Goal: Communication & Community: Ask a question

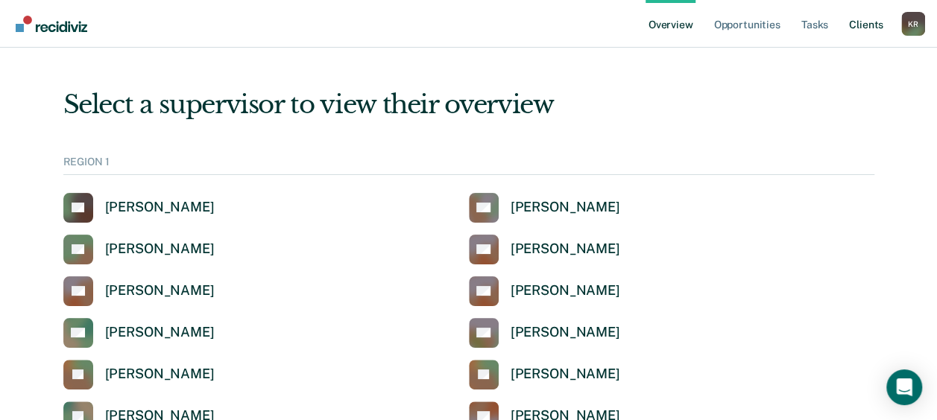
click at [869, 22] on link "Client s" at bounding box center [866, 24] width 40 height 48
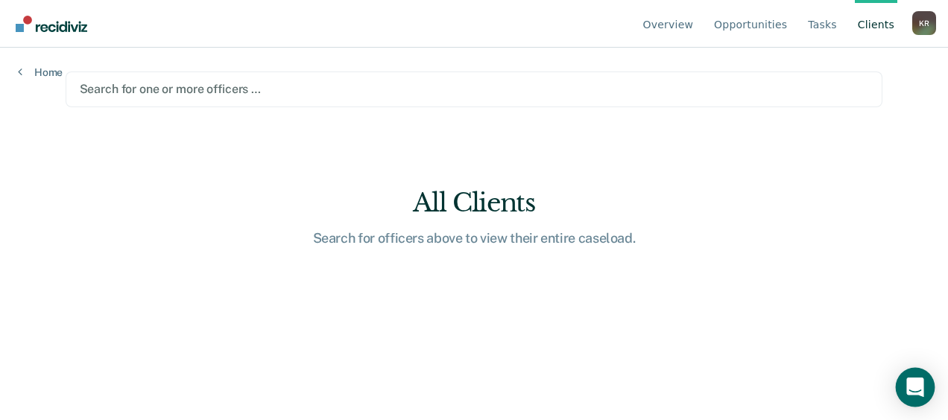
click at [926, 391] on div "Open Intercom Messenger" at bounding box center [916, 388] width 40 height 40
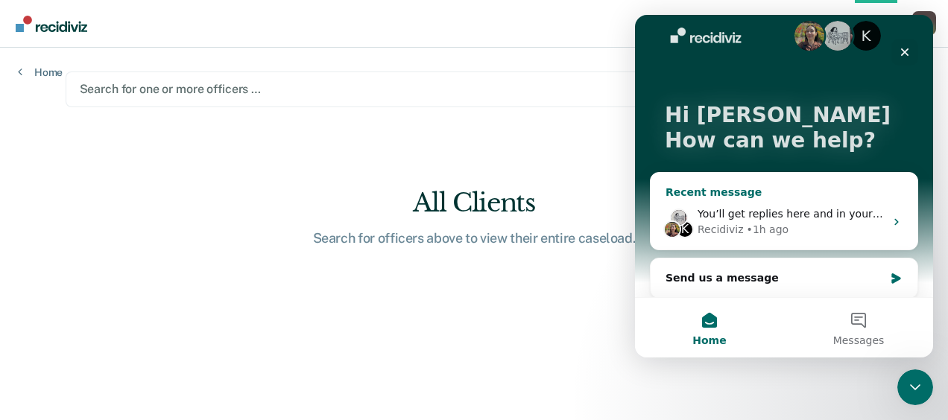
scroll to position [25, 0]
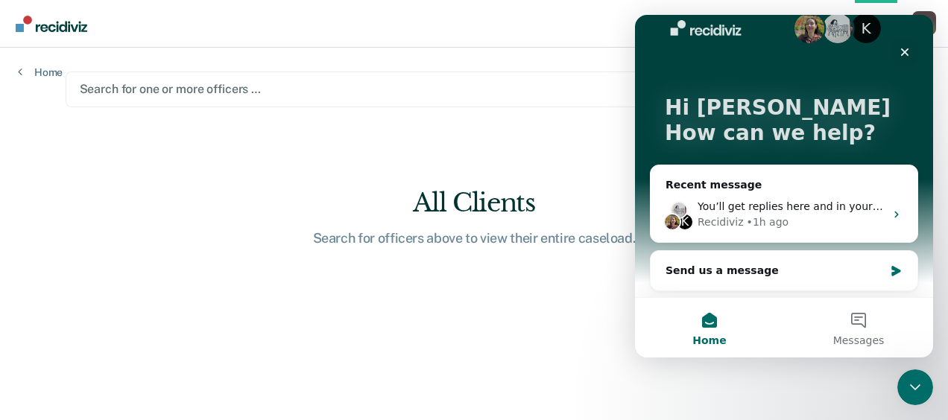
click at [534, 137] on main "Search for one or more officers … All Clients Search for officers above to view…" at bounding box center [475, 216] width 854 height 337
click at [223, 92] on div at bounding box center [475, 89] width 790 height 17
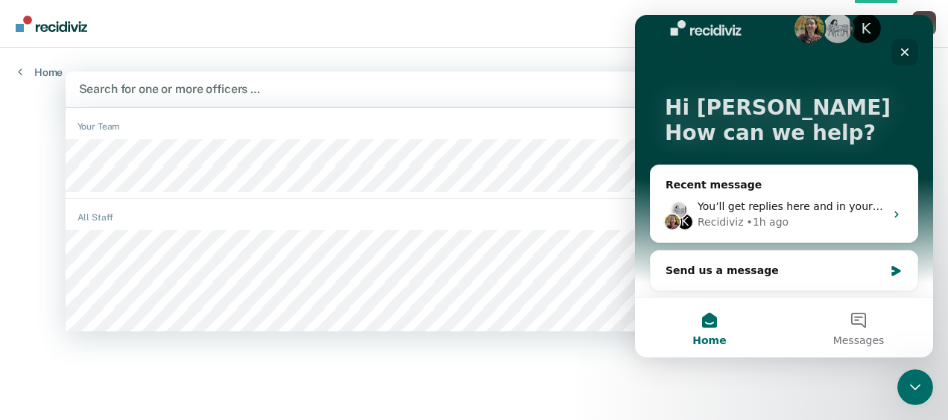
click at [906, 52] on icon "Close" at bounding box center [905, 52] width 12 height 12
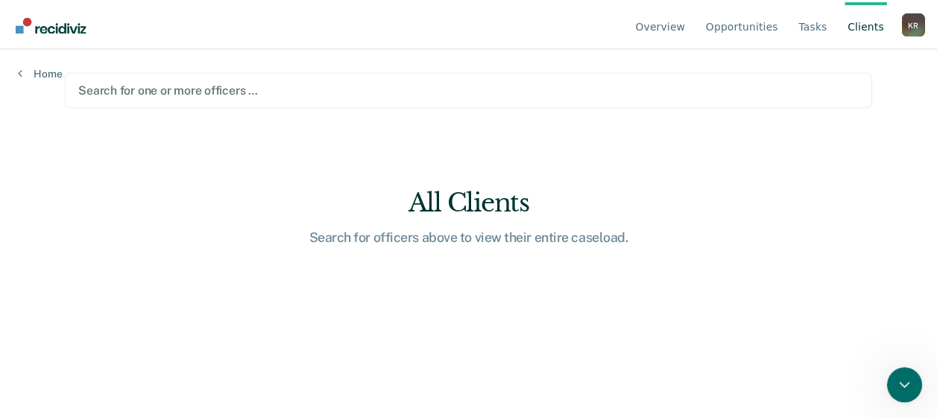
scroll to position [0, 0]
click at [321, 95] on div at bounding box center [475, 89] width 790 height 17
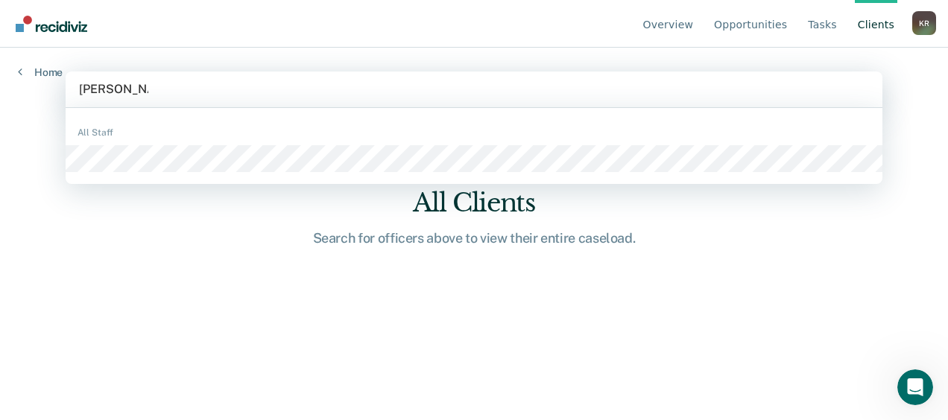
type input "[PERSON_NAME]"
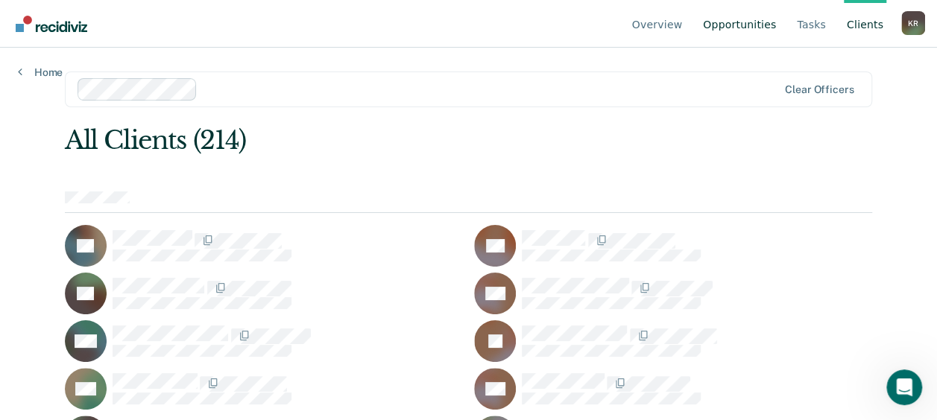
click at [741, 27] on link "Opportunities" at bounding box center [739, 24] width 79 height 48
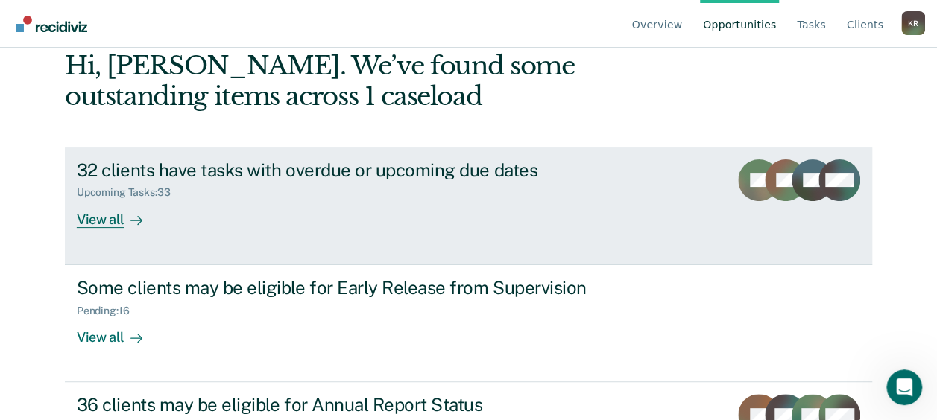
scroll to position [149, 0]
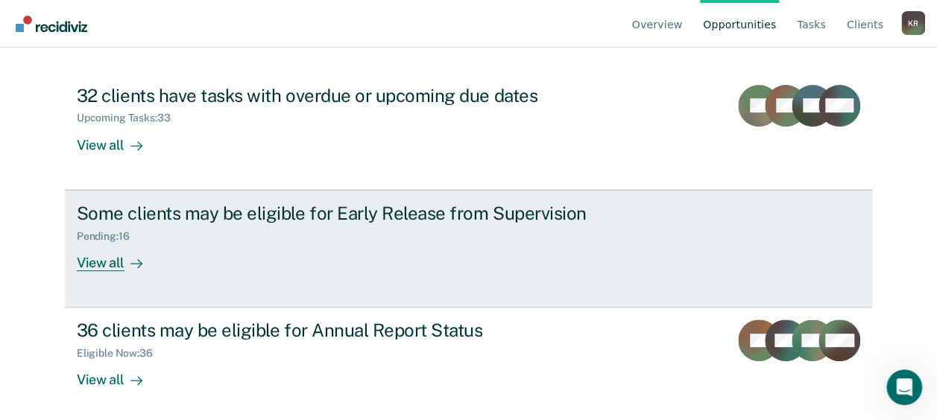
click at [89, 262] on div "View all" at bounding box center [119, 256] width 84 height 29
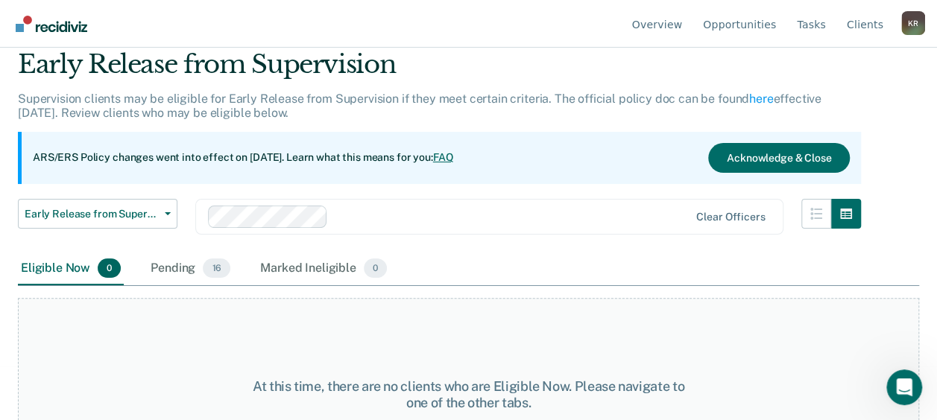
scroll to position [75, 0]
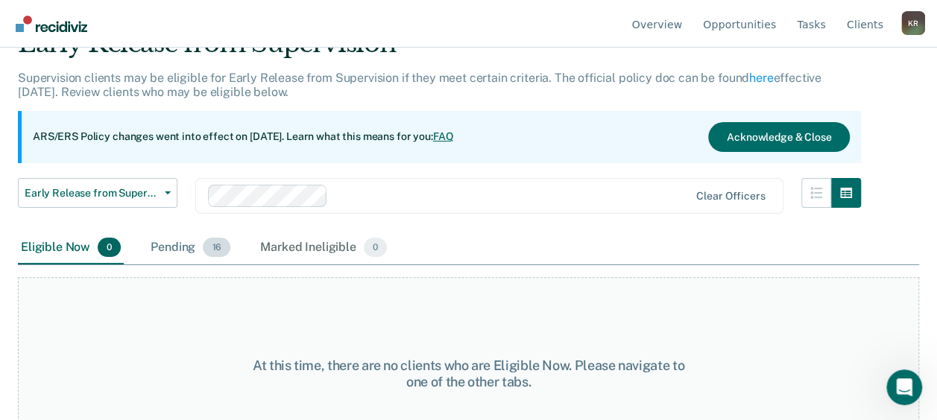
click at [181, 246] on div "Pending 16" at bounding box center [191, 248] width 86 height 33
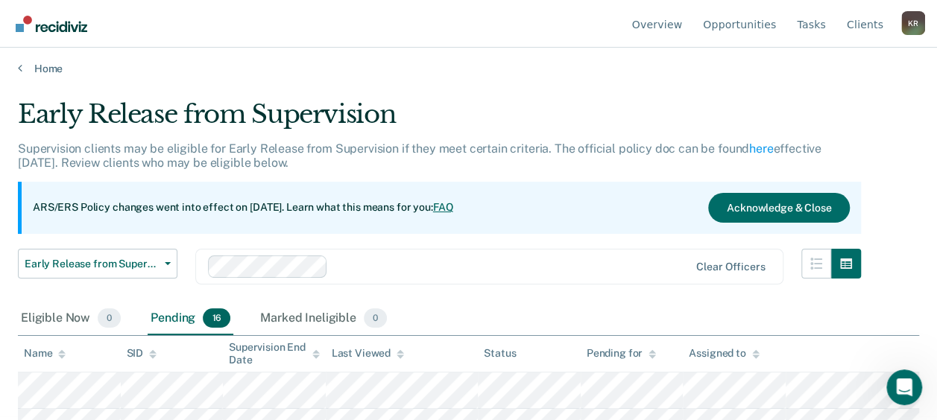
scroll to position [0, 0]
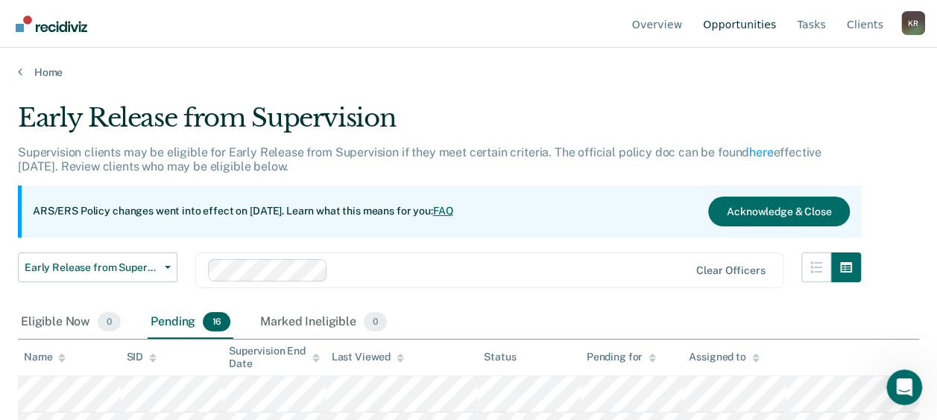
click at [757, 30] on link "Opportunities" at bounding box center [739, 24] width 79 height 48
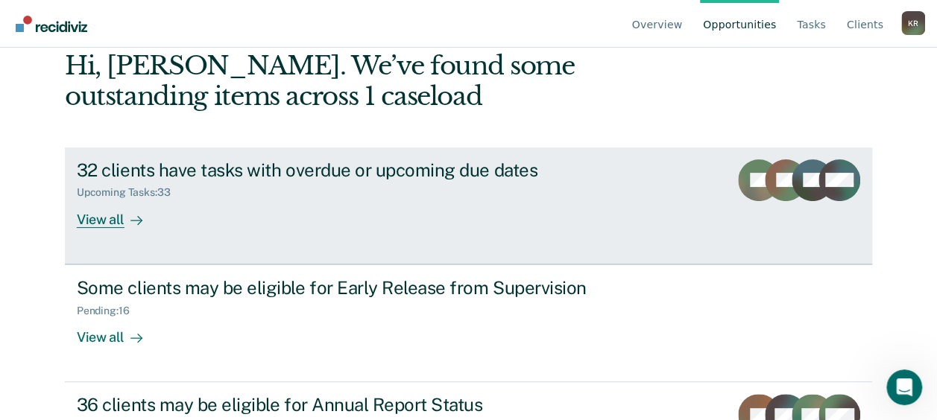
scroll to position [149, 0]
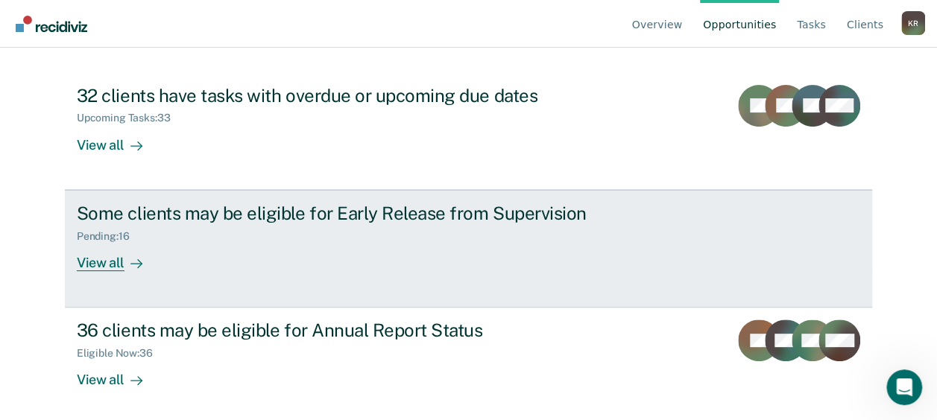
click at [283, 263] on div "Some clients may be eligible for Early Release from Supervision Pending : 16 Vi…" at bounding box center [356, 237] width 559 height 69
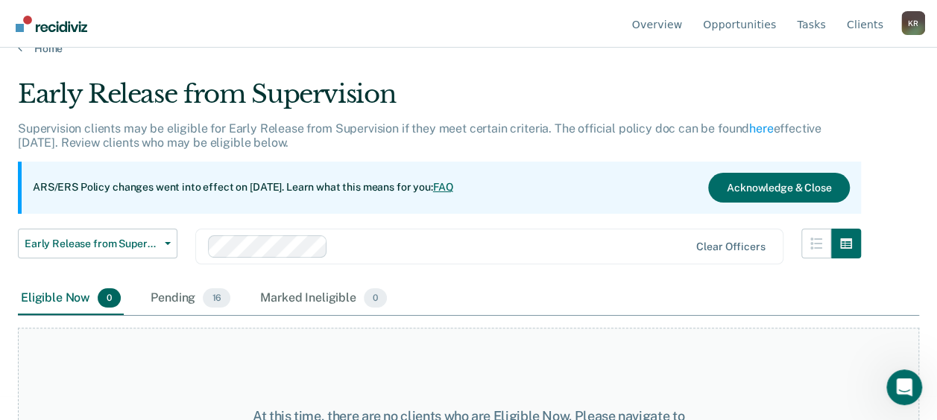
scroll to position [75, 0]
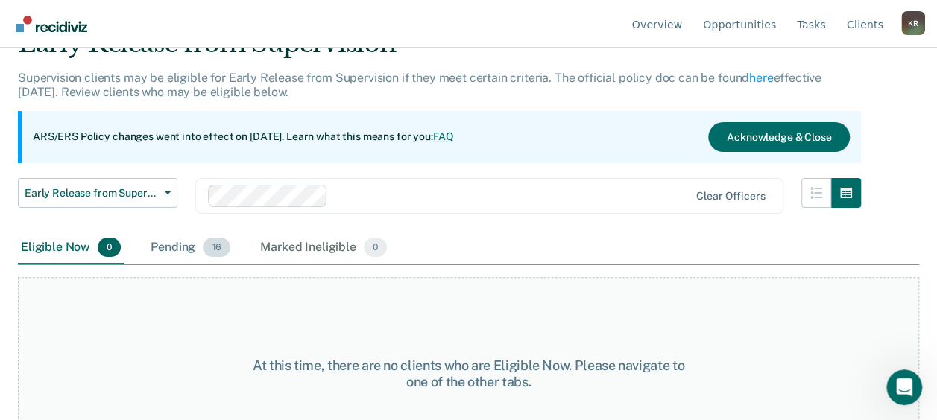
click at [179, 248] on div "Pending 16" at bounding box center [191, 248] width 86 height 33
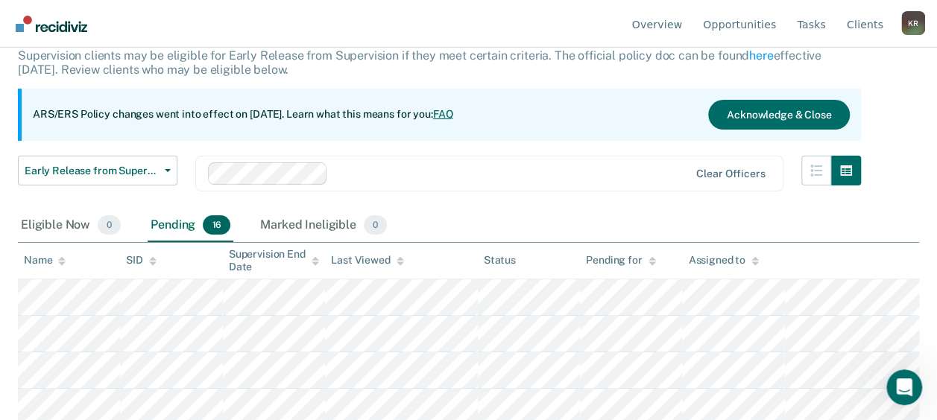
scroll to position [92, 0]
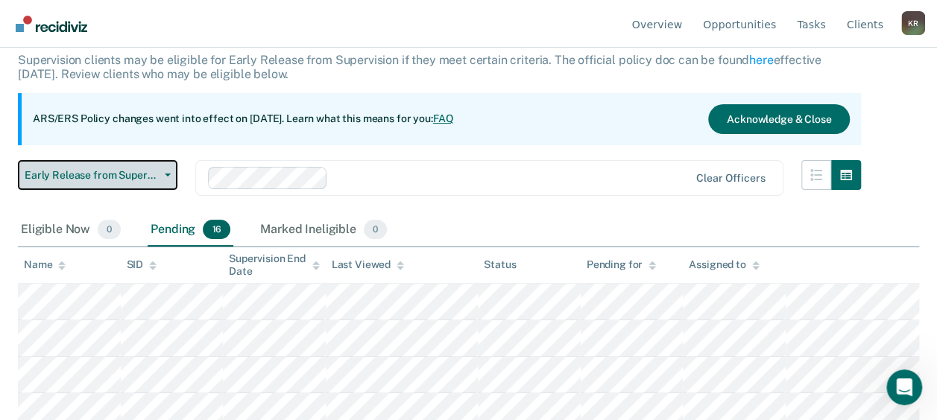
click at [152, 170] on span "Early Release from Supervision" at bounding box center [92, 175] width 134 height 13
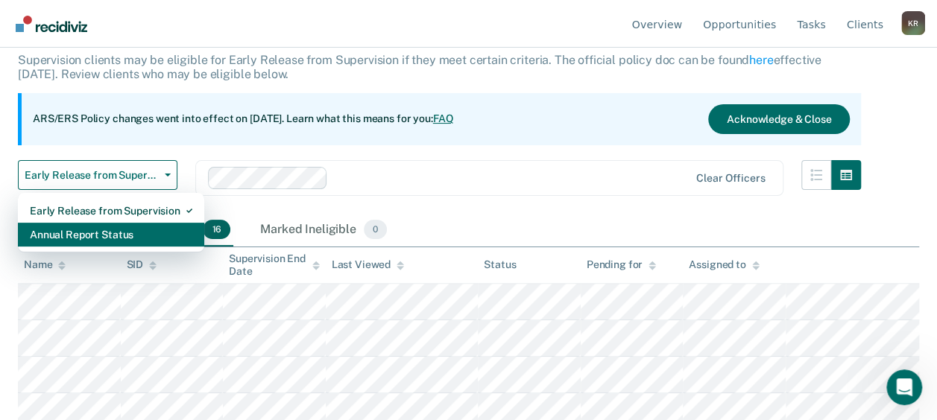
click at [135, 234] on div "Annual Report Status" at bounding box center [111, 235] width 163 height 24
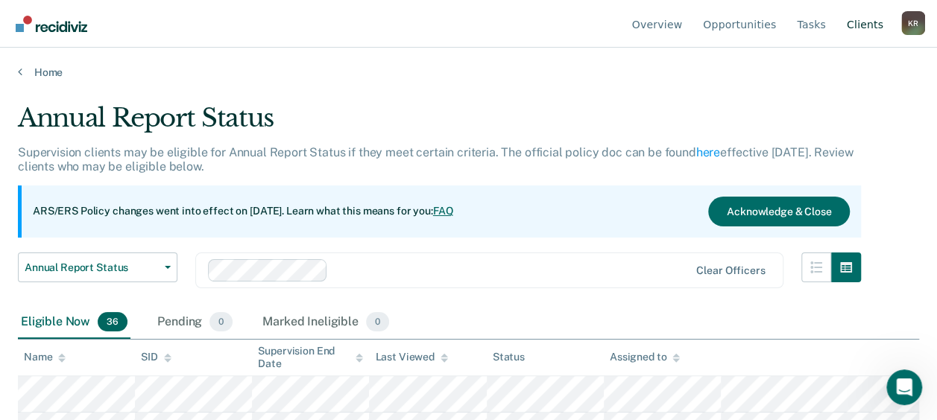
click at [859, 27] on link "Client s" at bounding box center [865, 24] width 42 height 48
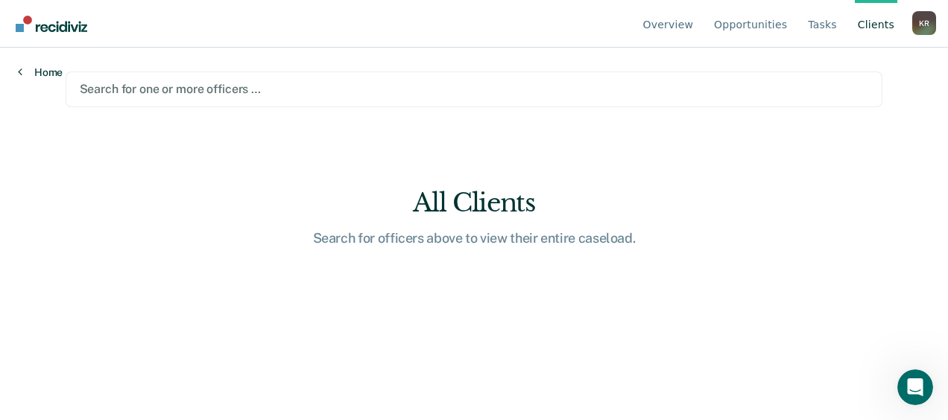
click at [51, 73] on link "Home" at bounding box center [40, 72] width 45 height 13
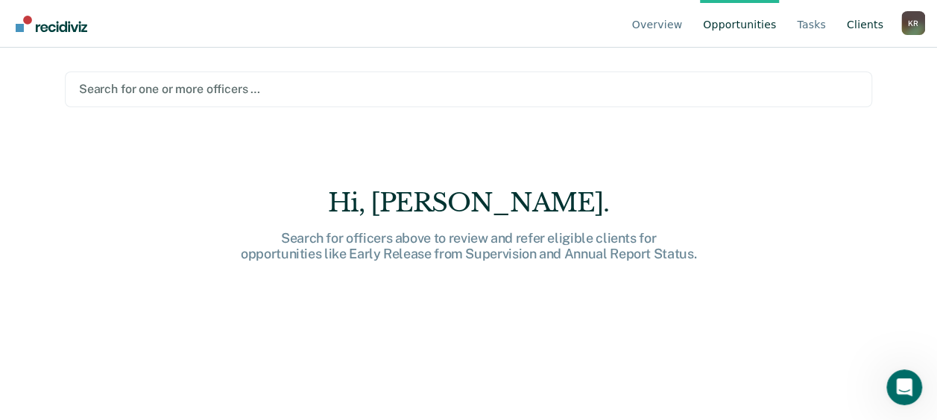
click at [863, 25] on link "Client s" at bounding box center [865, 24] width 42 height 48
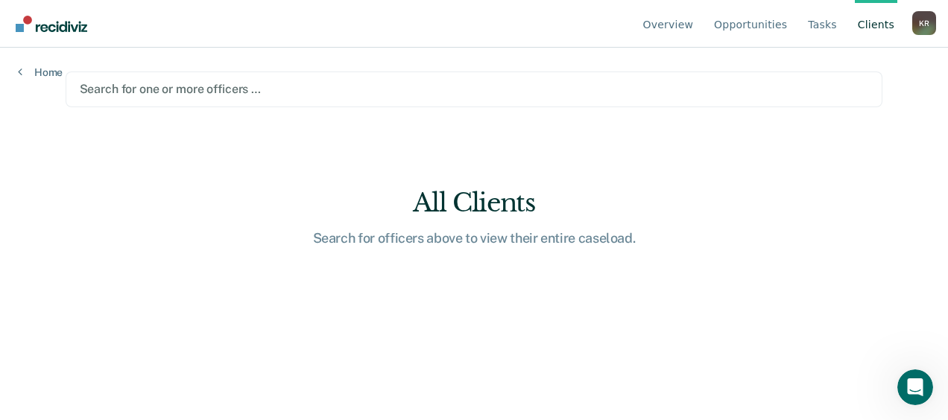
click at [933, 22] on div "K R" at bounding box center [925, 23] width 24 height 24
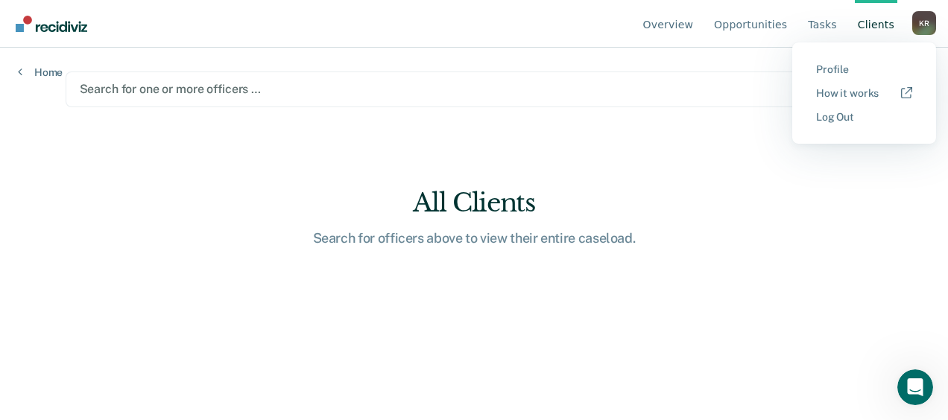
click at [739, 139] on main "Search for one or more officers … All Clients Search for officers above to view…" at bounding box center [475, 216] width 854 height 337
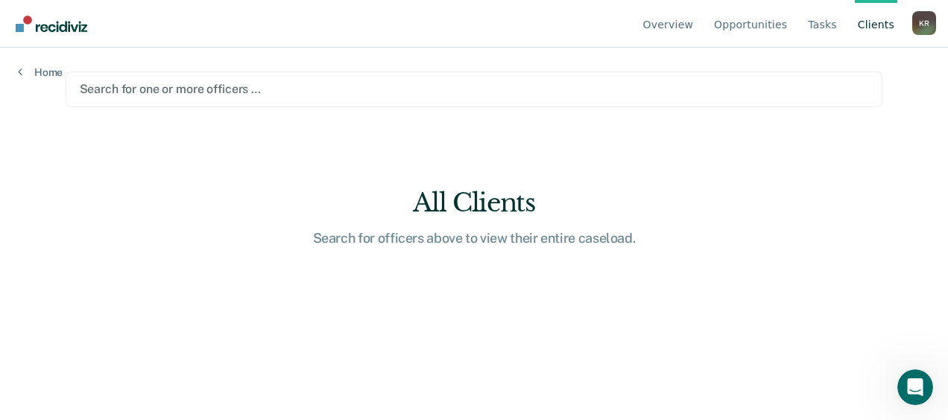
click at [325, 85] on div at bounding box center [475, 89] width 790 height 17
click at [42, 73] on link "Home" at bounding box center [40, 72] width 45 height 13
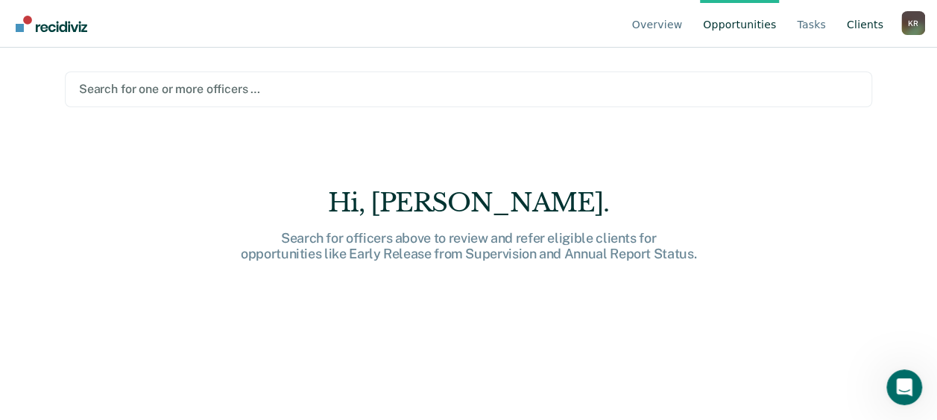
click at [855, 25] on link "Client s" at bounding box center [865, 24] width 42 height 48
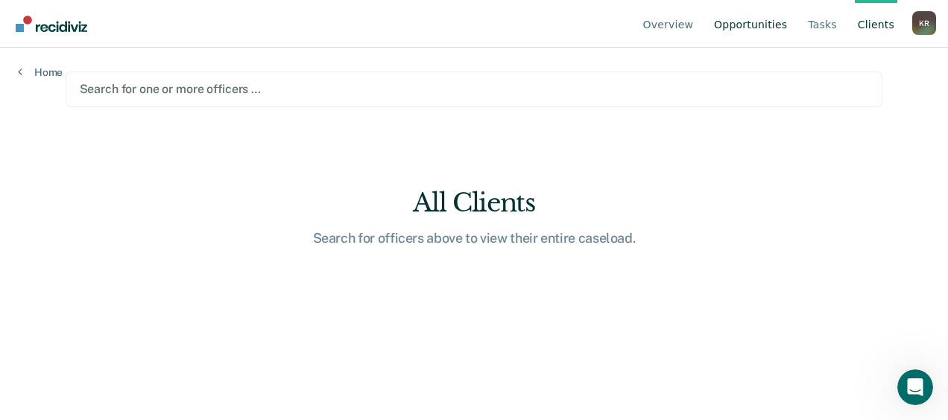
click at [778, 24] on link "Opportunities" at bounding box center [750, 24] width 79 height 48
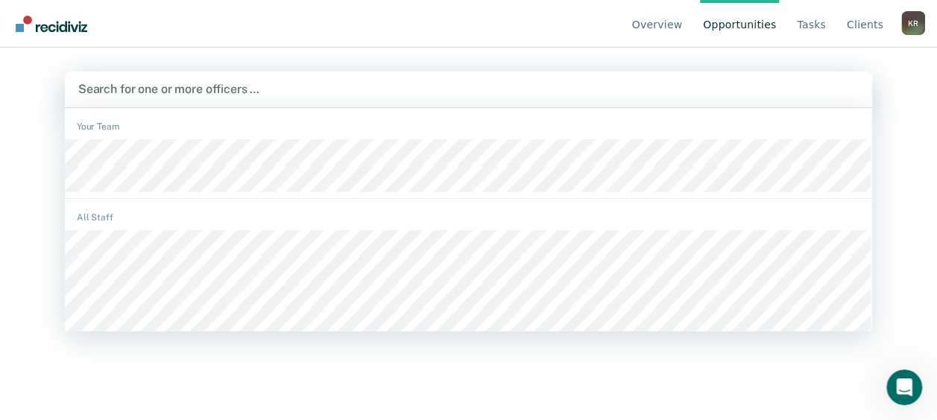
click at [323, 84] on div at bounding box center [468, 89] width 781 height 17
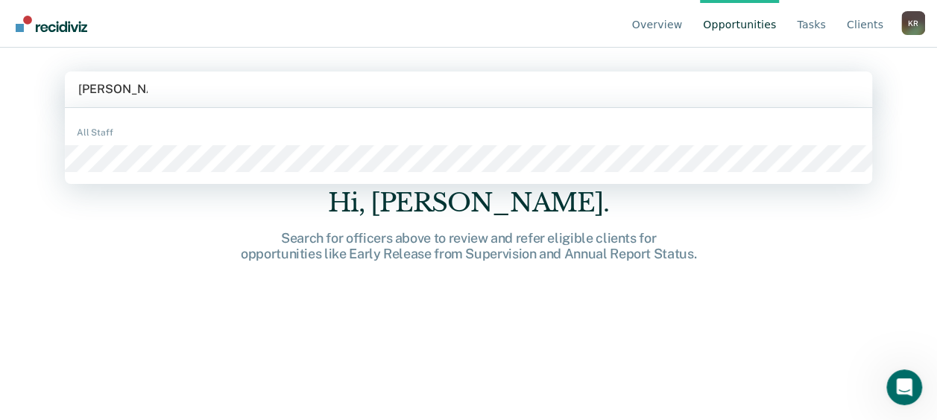
type input "[PERSON_NAME]"
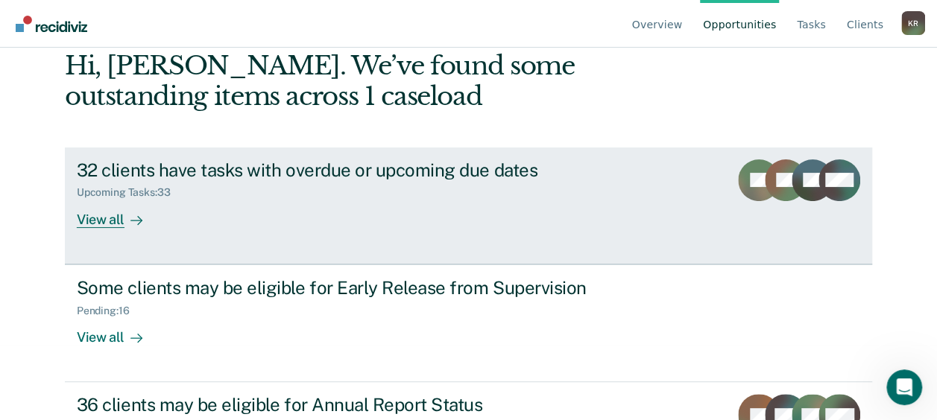
scroll to position [149, 0]
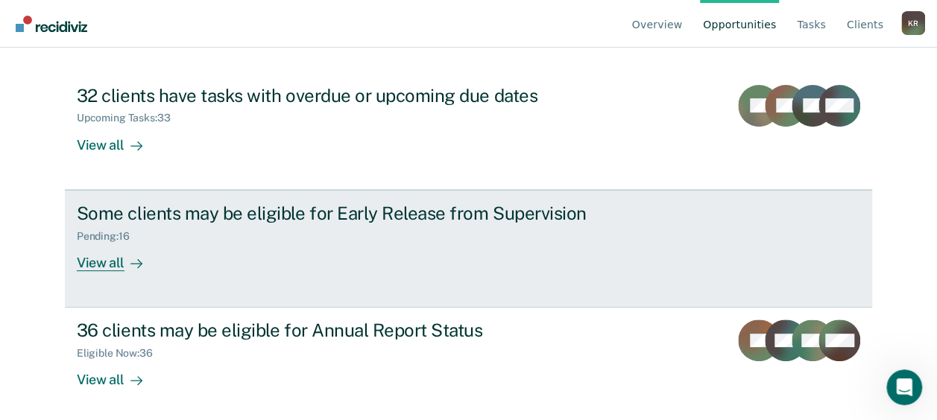
click at [104, 262] on div "View all" at bounding box center [119, 256] width 84 height 29
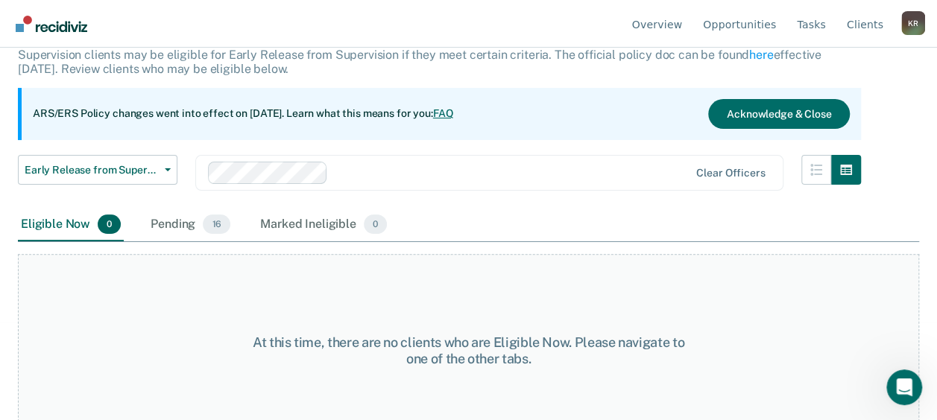
scroll to position [124, 0]
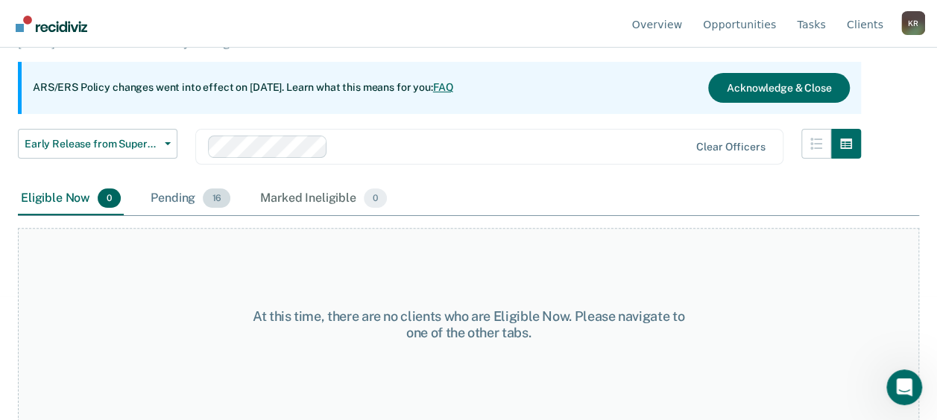
click at [180, 195] on div "Pending 16" at bounding box center [191, 199] width 86 height 33
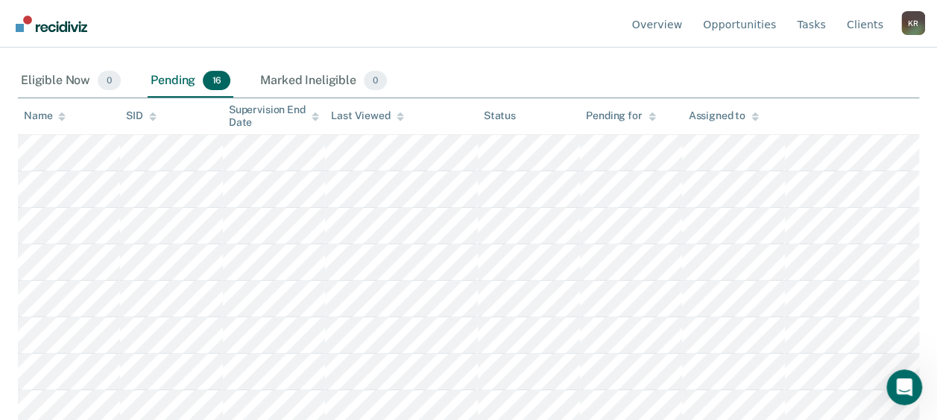
scroll to position [0, 0]
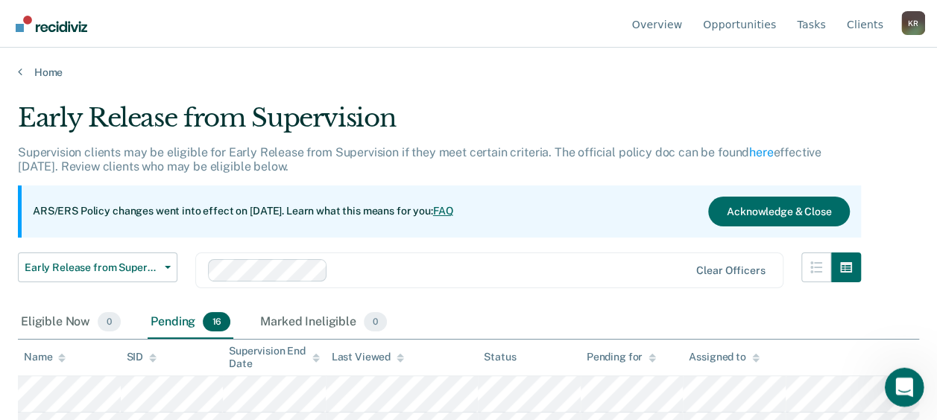
click at [899, 382] on icon "Open Intercom Messenger" at bounding box center [902, 386] width 25 height 25
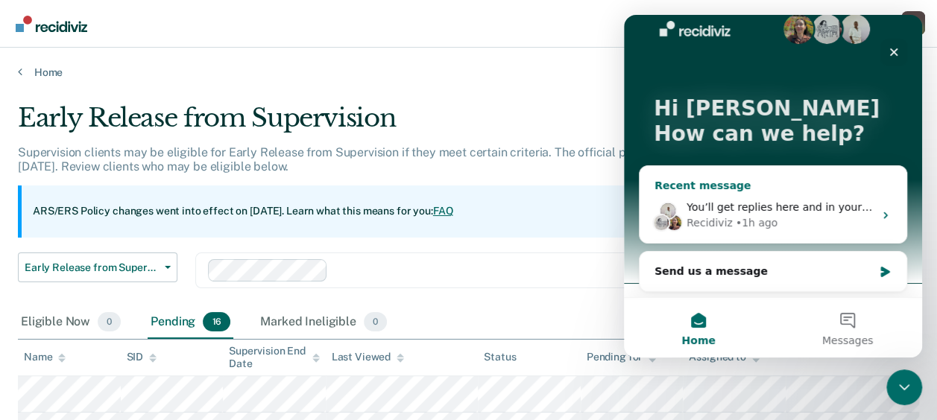
scroll to position [25, 0]
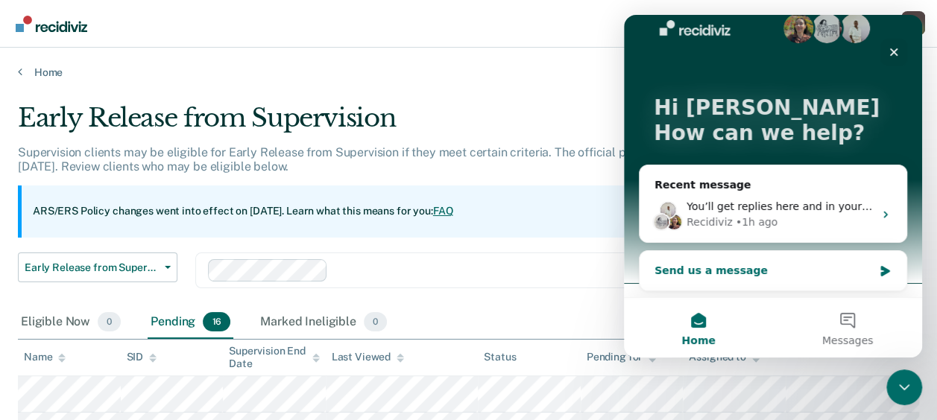
click at [742, 273] on div "Send us a message" at bounding box center [764, 271] width 218 height 16
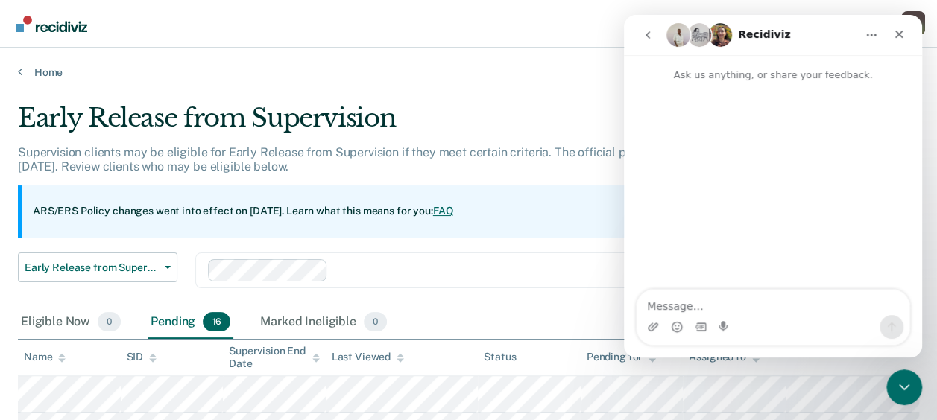
scroll to position [0, 0]
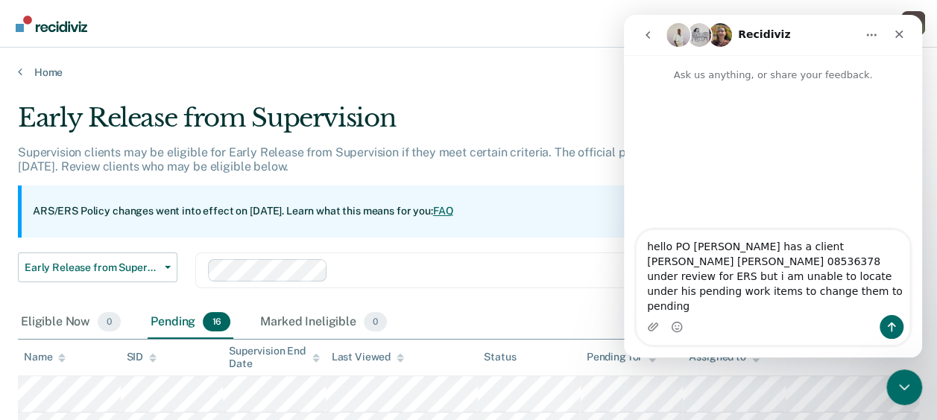
type textarea "hello PO [PERSON_NAME] has a client [PERSON_NAME] [PERSON_NAME] 08536378 under …"
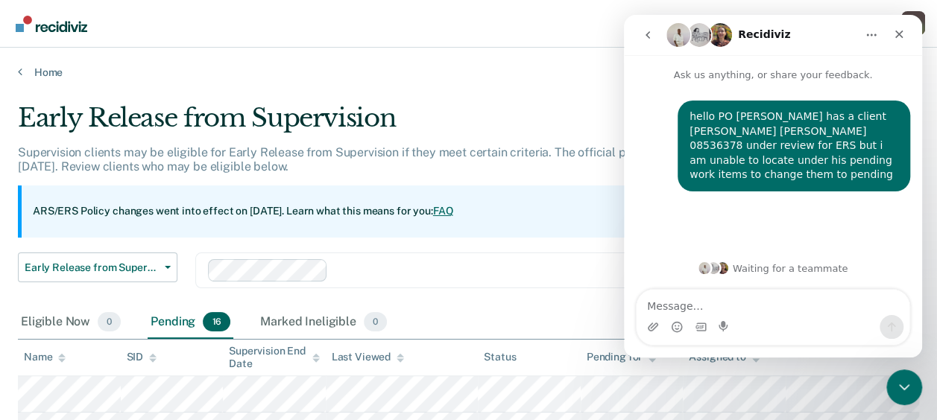
click at [550, 88] on main "Early Release from Supervision Supervision clients may be eligible for Early Re…" at bounding box center [468, 247] width 937 height 337
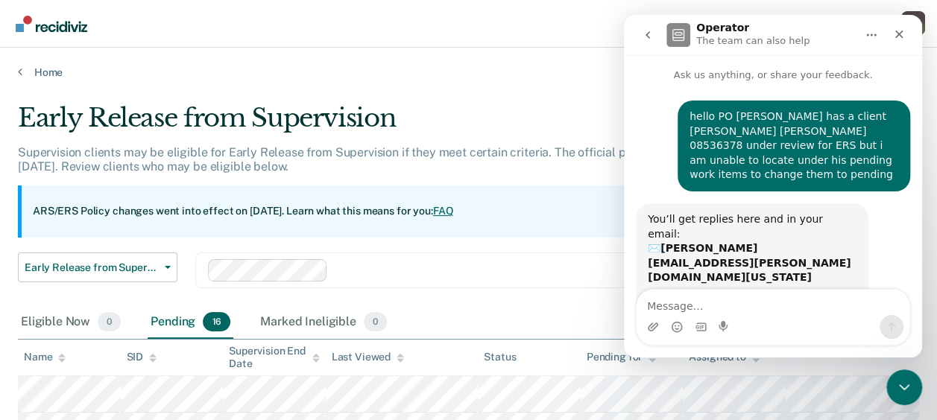
scroll to position [13, 0]
